Goal: Information Seeking & Learning: Learn about a topic

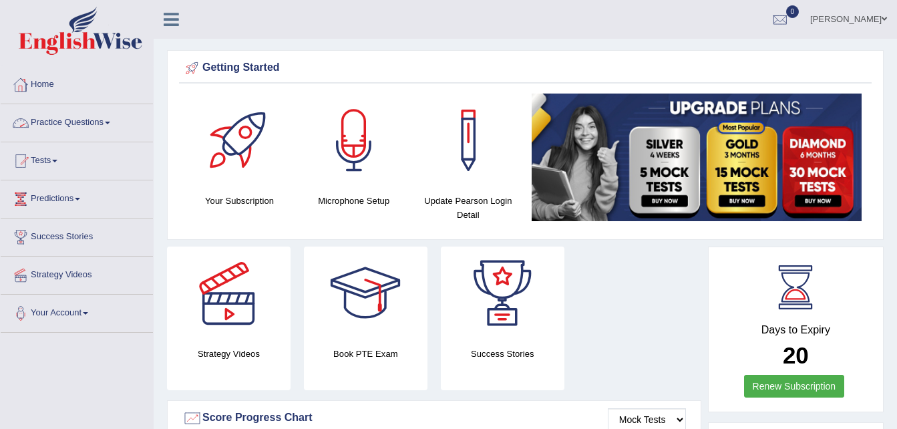
click at [57, 123] on link "Practice Questions" at bounding box center [77, 120] width 152 height 33
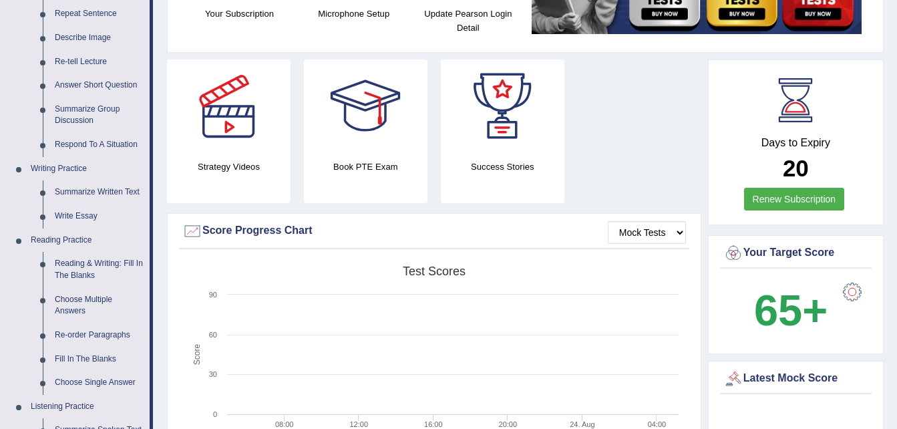
scroll to position [214, 0]
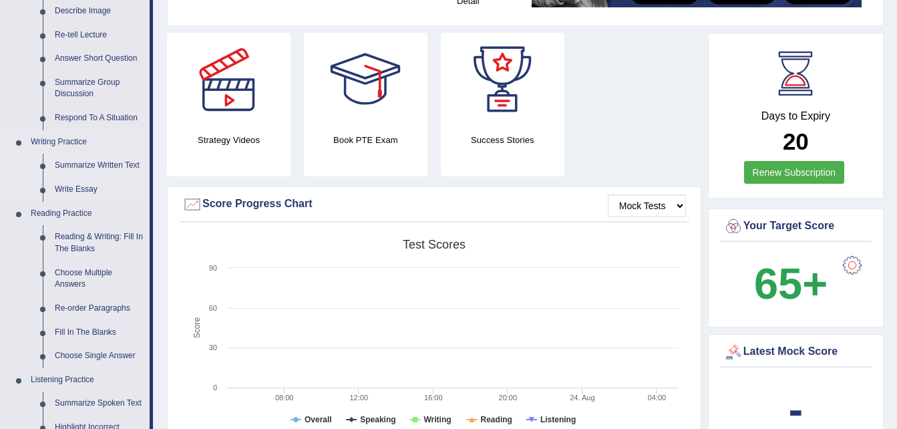
click at [97, 162] on link "Summarize Written Text" at bounding box center [99, 166] width 101 height 24
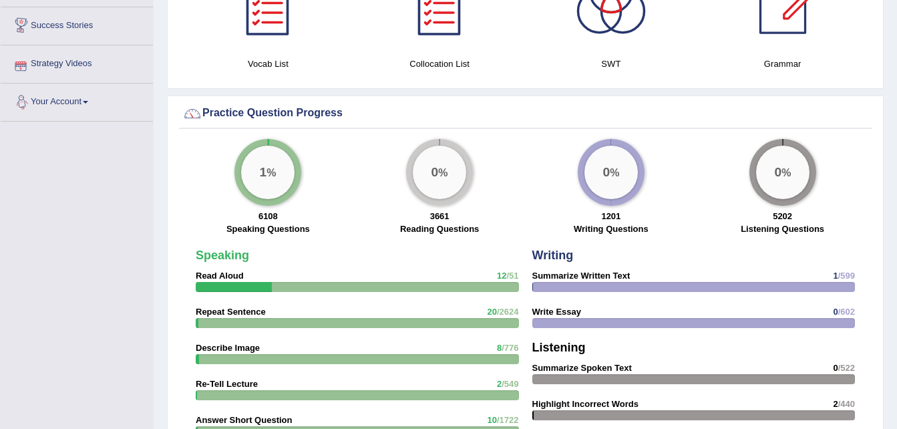
scroll to position [887, 0]
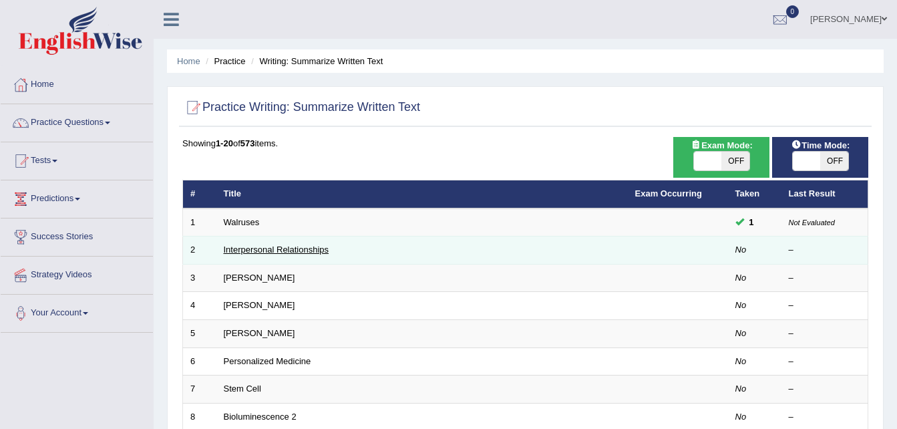
click at [289, 253] on link "Interpersonal Relationships" at bounding box center [277, 250] width 106 height 10
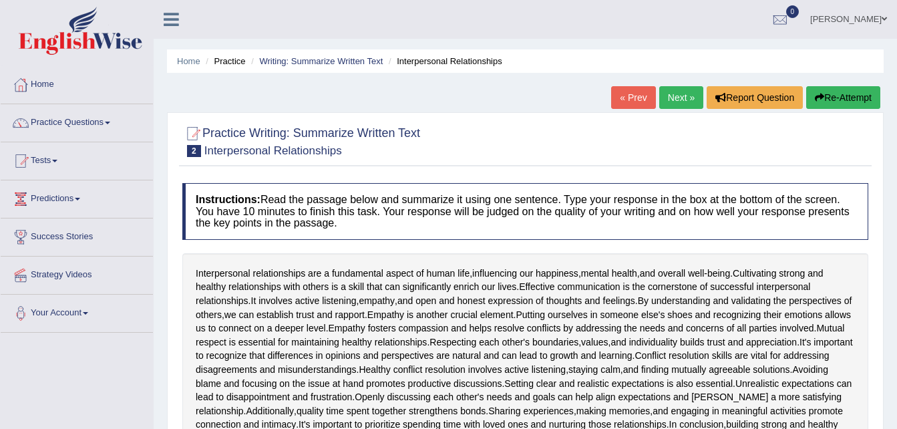
click at [679, 97] on link "Next »" at bounding box center [682, 97] width 44 height 23
